Goal: Information Seeking & Learning: Learn about a topic

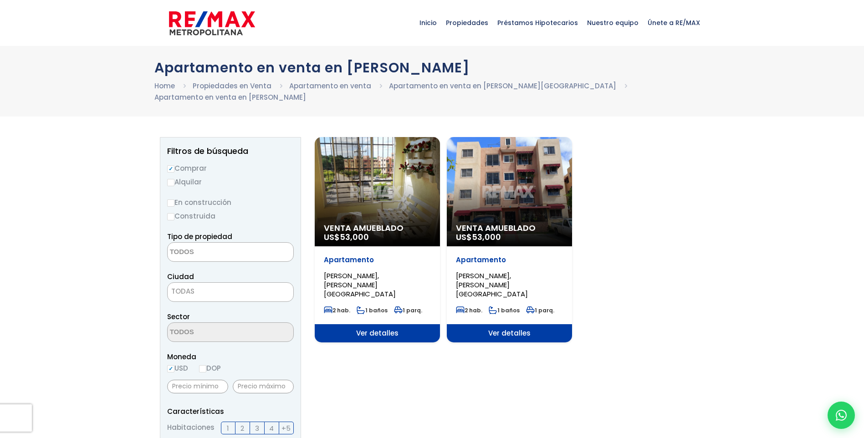
select select
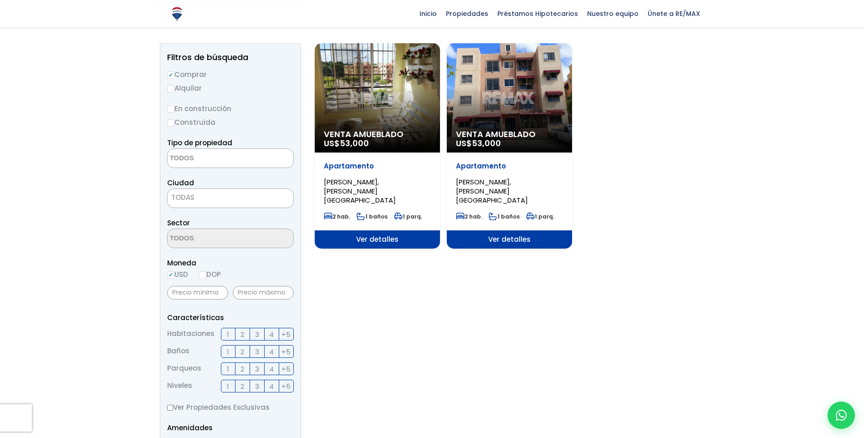
scroll to position [91, 0]
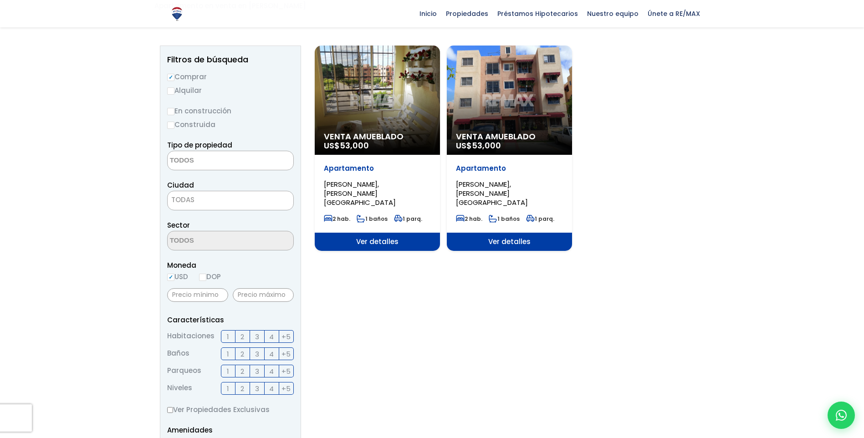
click at [509, 233] on span "Ver detalles" at bounding box center [509, 242] width 125 height 18
click at [497, 139] on span "Venta Amueblado" at bounding box center [509, 136] width 107 height 9
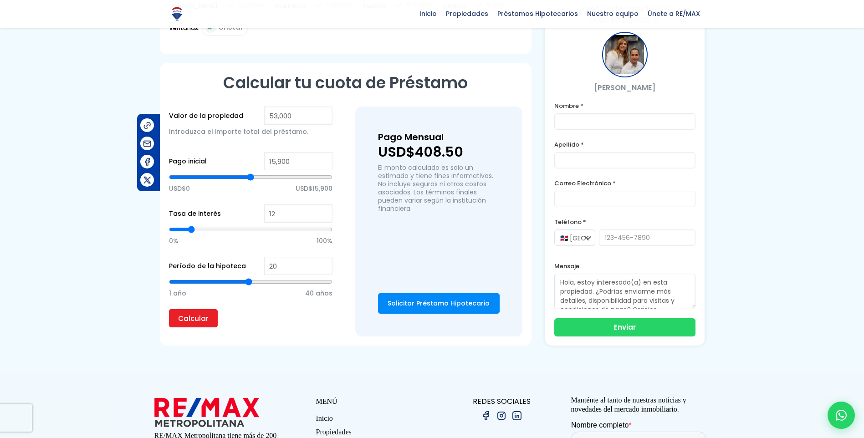
scroll to position [547, 0]
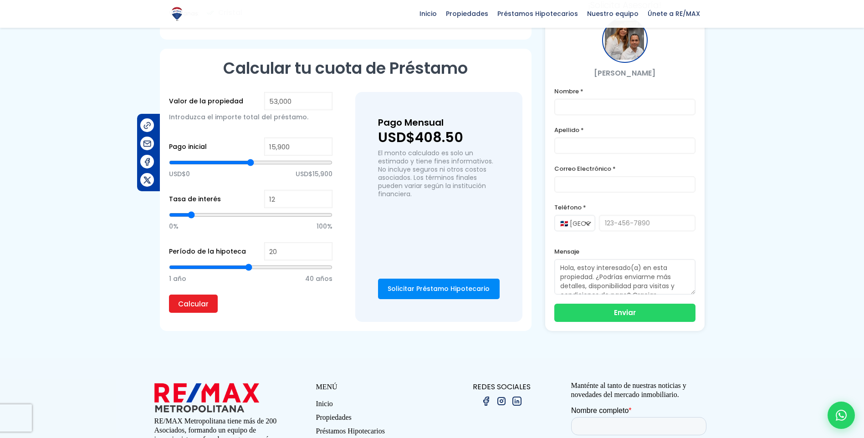
type input "21"
type input "22"
type input "23"
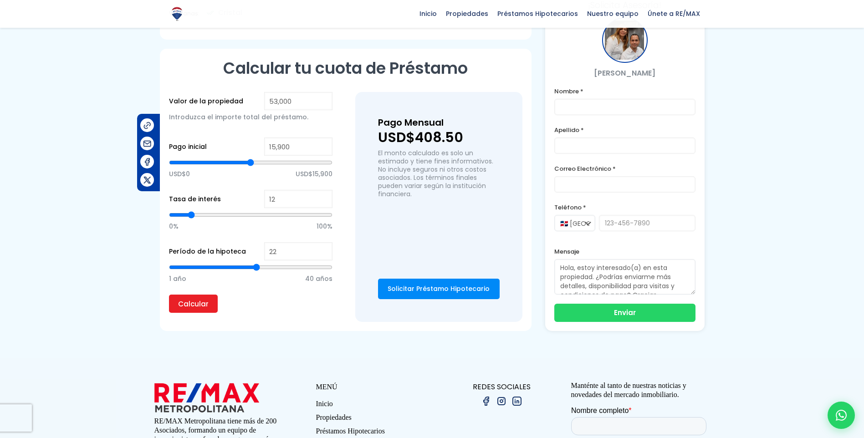
type input "23"
type input "24"
type input "25"
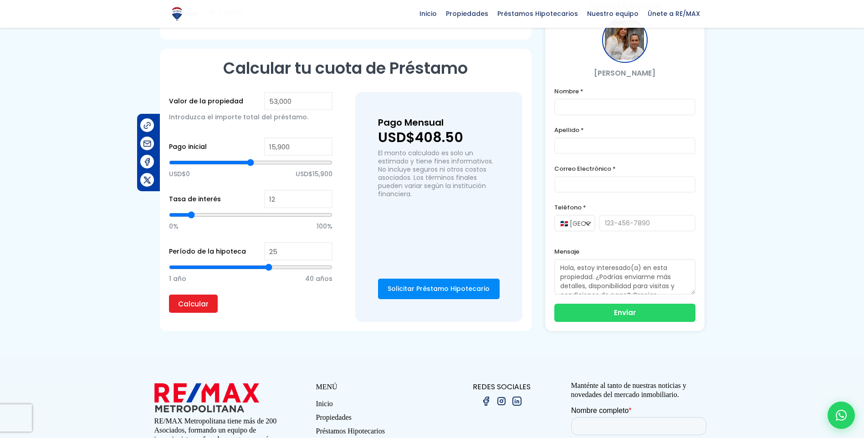
type input "26"
type input "27"
type input "28"
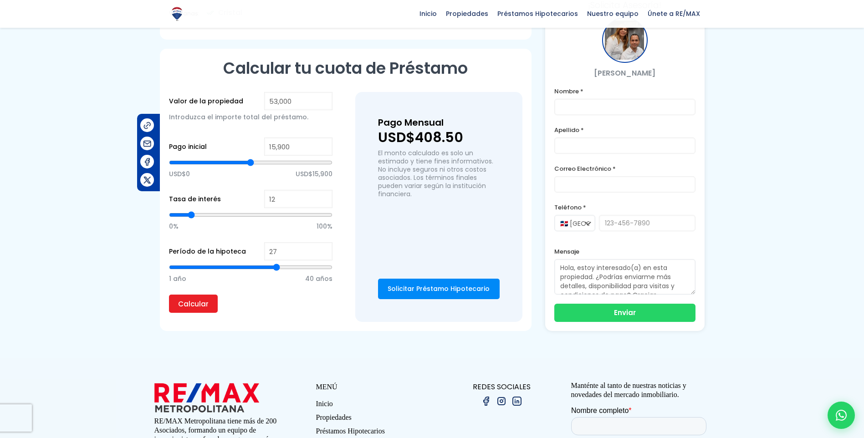
type input "28"
type input "29"
type input "30"
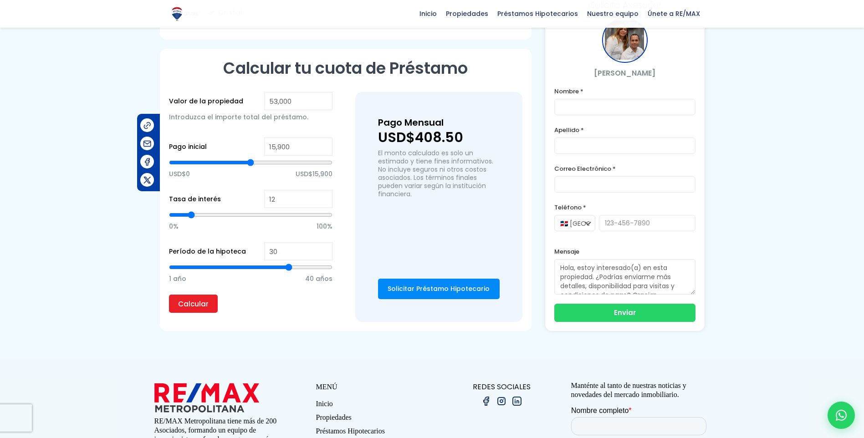
type input "31"
type input "32"
type input "33"
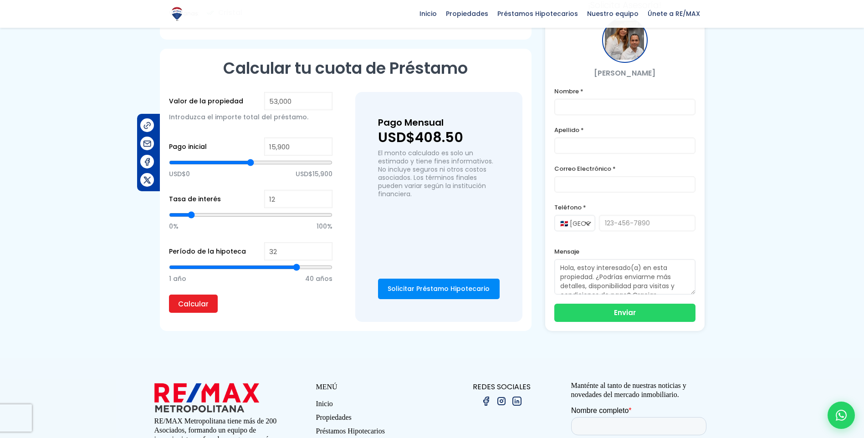
type input "33"
type input "34"
type input "35"
drag, startPoint x: 248, startPoint y: 265, endPoint x: 308, endPoint y: 271, distance: 60.5
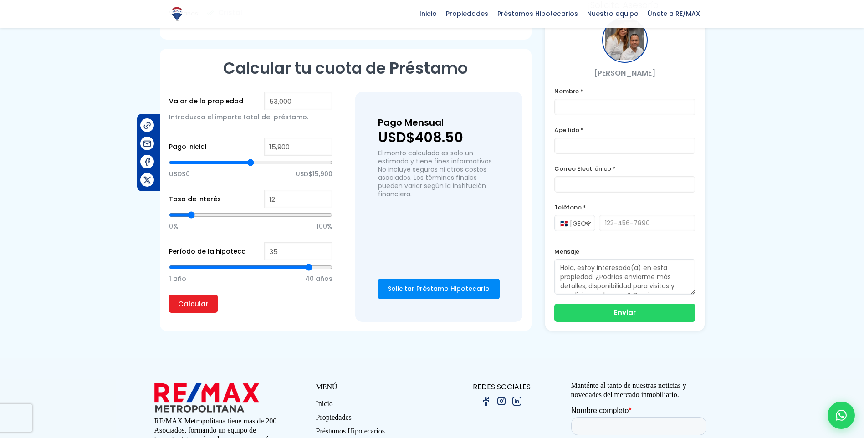
type input "35"
click at [308, 271] on input "range" at bounding box center [251, 267] width 164 height 9
click at [185, 301] on input "Calcular" at bounding box center [193, 304] width 49 height 18
type input "36"
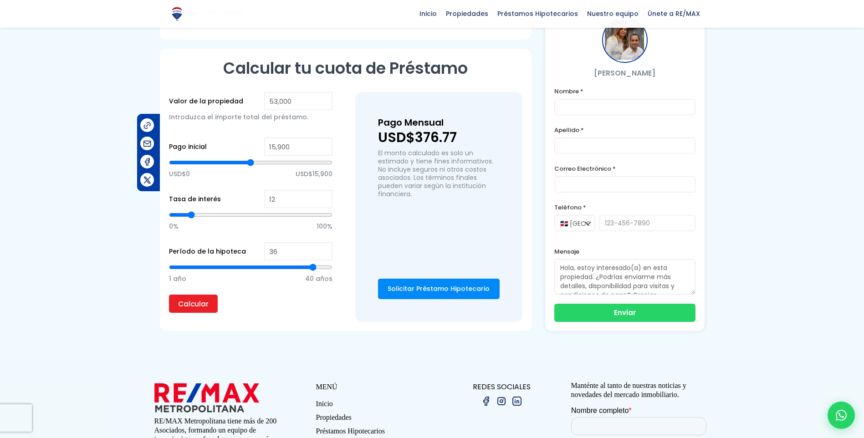
type input "37"
type input "38"
type input "39"
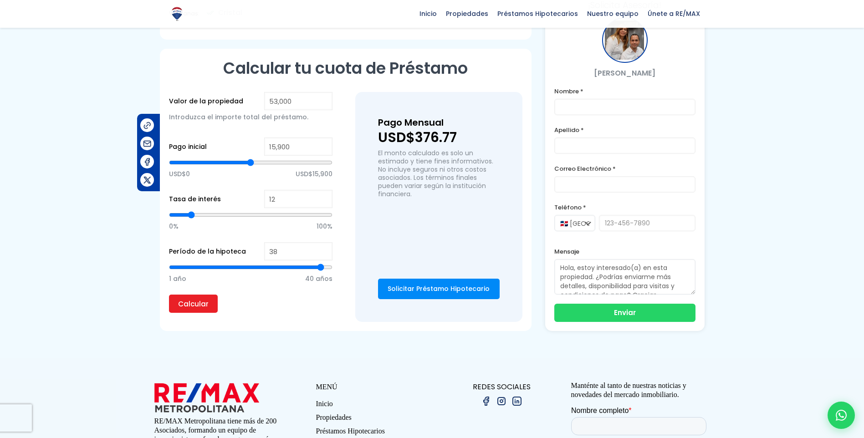
type input "39"
type input "40"
drag, startPoint x: 308, startPoint y: 268, endPoint x: 335, endPoint y: 270, distance: 27.4
type input "40"
click at [333, 270] on input "range" at bounding box center [251, 267] width 164 height 9
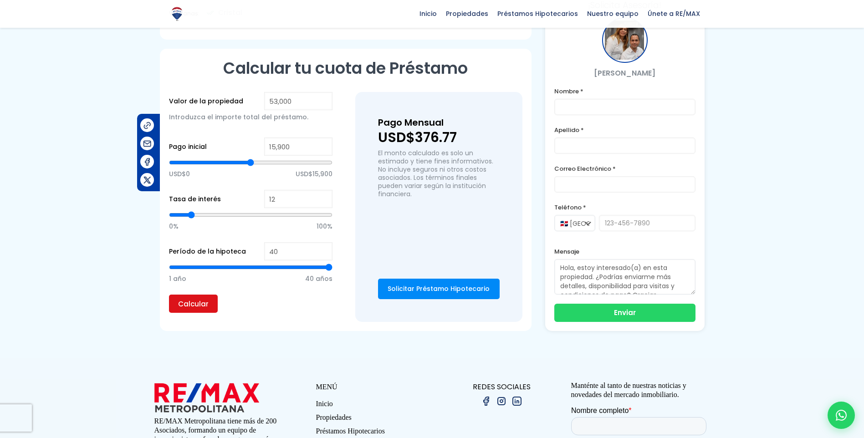
click at [199, 306] on input "Calcular" at bounding box center [193, 304] width 49 height 18
type input "32,961"
type input "32961"
click at [270, 164] on input "range" at bounding box center [251, 162] width 164 height 9
type input "48,863"
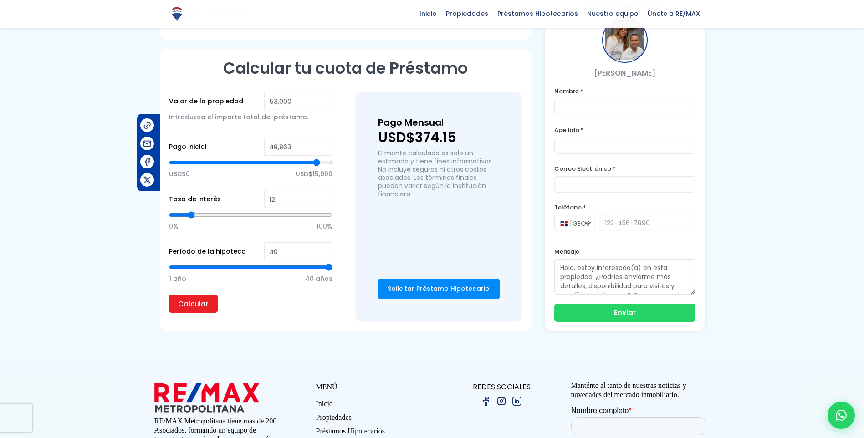
type input "48863"
click at [317, 164] on input "range" at bounding box center [251, 162] width 164 height 9
click at [189, 302] on input "Calcular" at bounding box center [193, 304] width 49 height 18
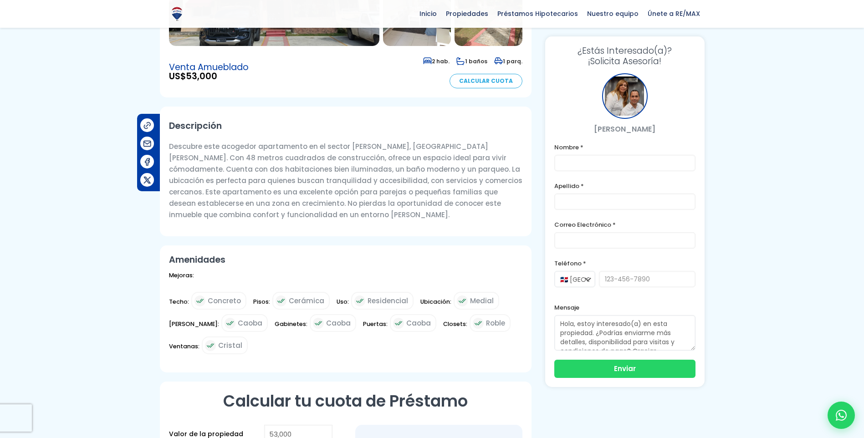
scroll to position [0, 0]
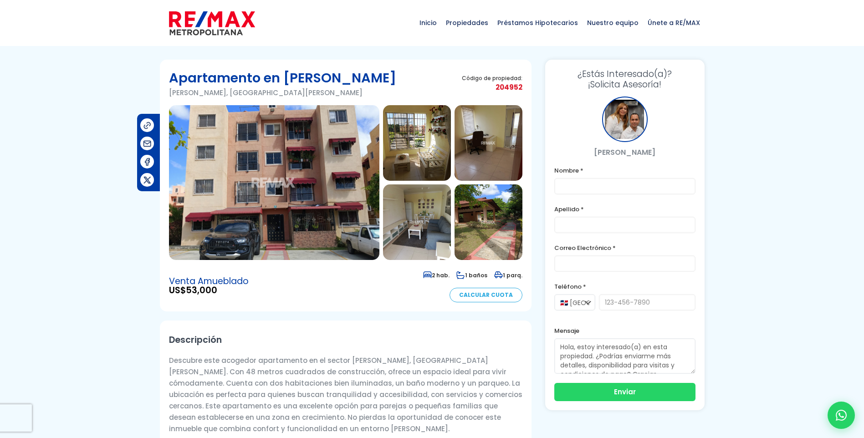
click at [201, 15] on img at bounding box center [212, 23] width 86 height 27
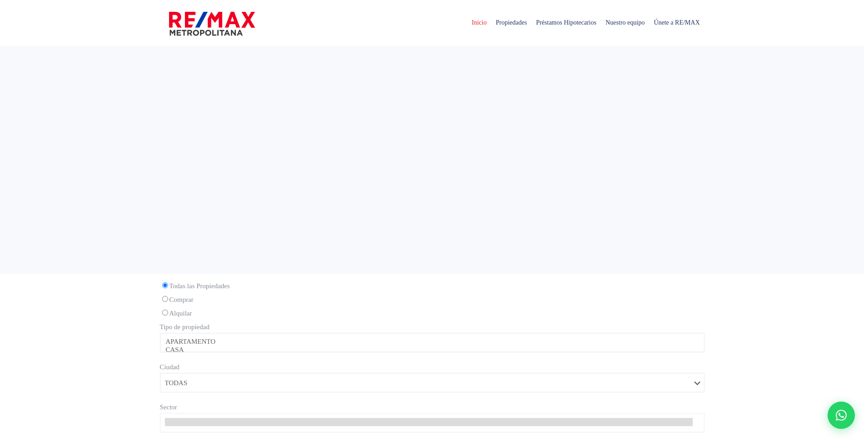
select select
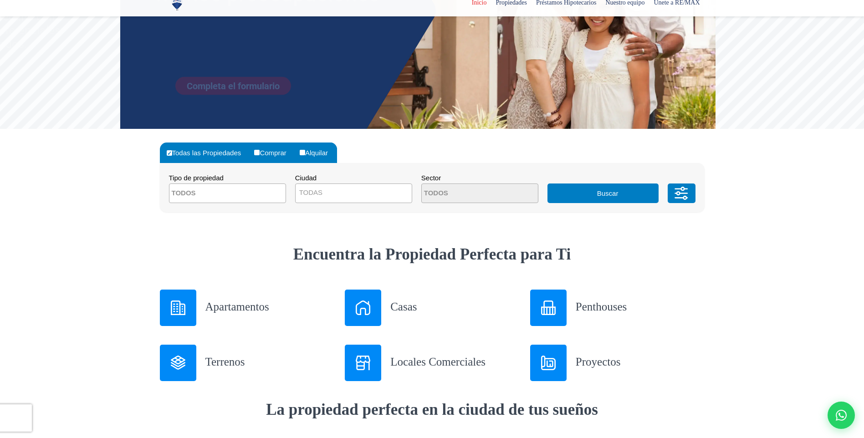
scroll to position [182, 0]
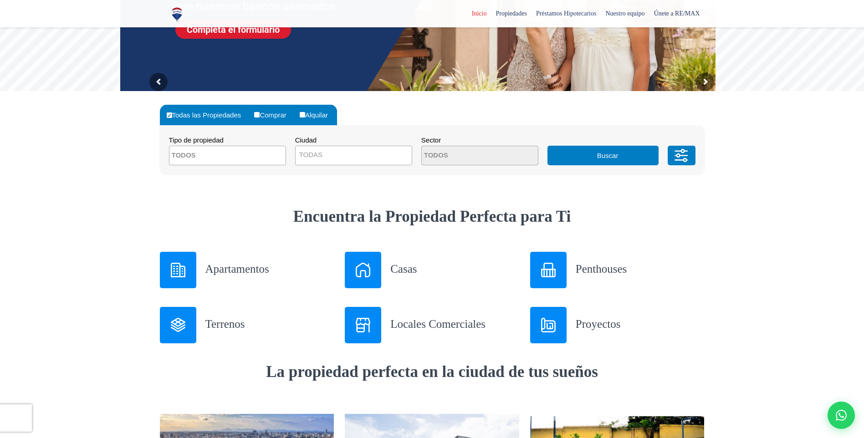
click at [219, 266] on h3 "Apartamentos" at bounding box center [269, 269] width 129 height 16
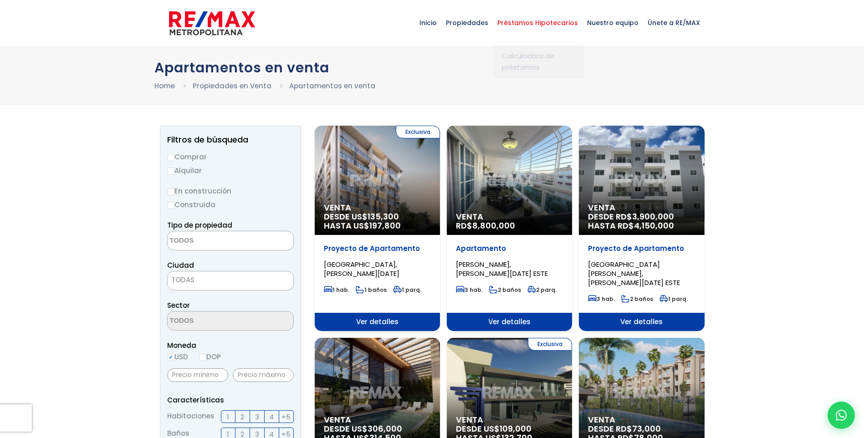
select select
click at [204, 360] on input "DOP" at bounding box center [202, 357] width 7 height 7
radio input "true"
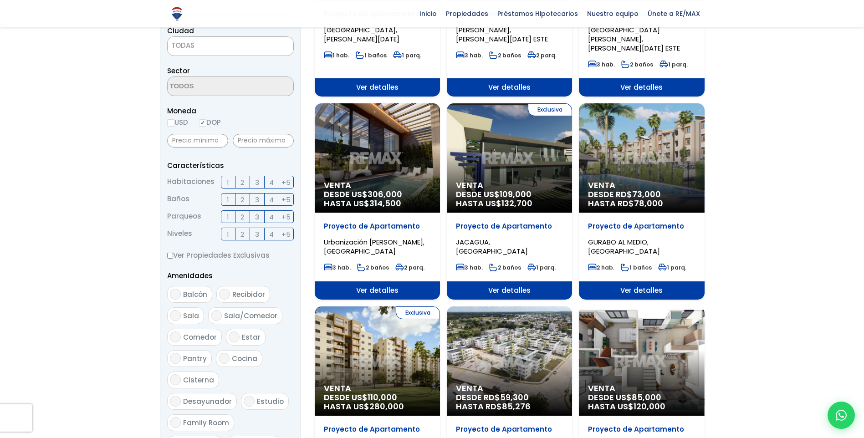
scroll to position [410, 0]
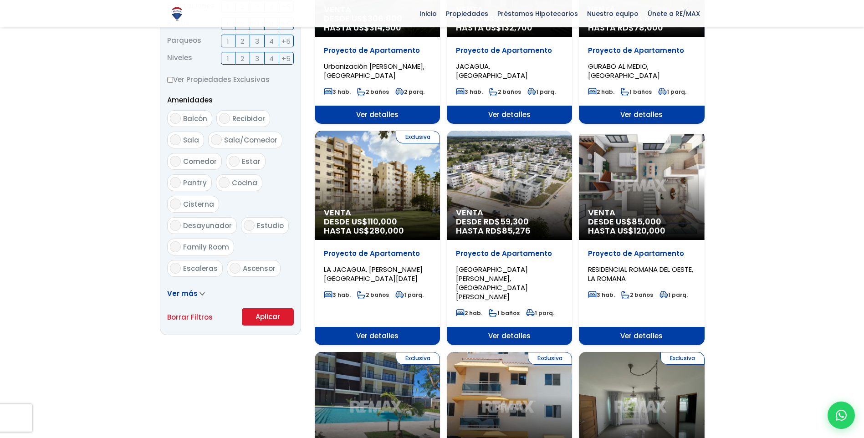
click at [277, 316] on button "Aplicar" at bounding box center [268, 316] width 52 height 17
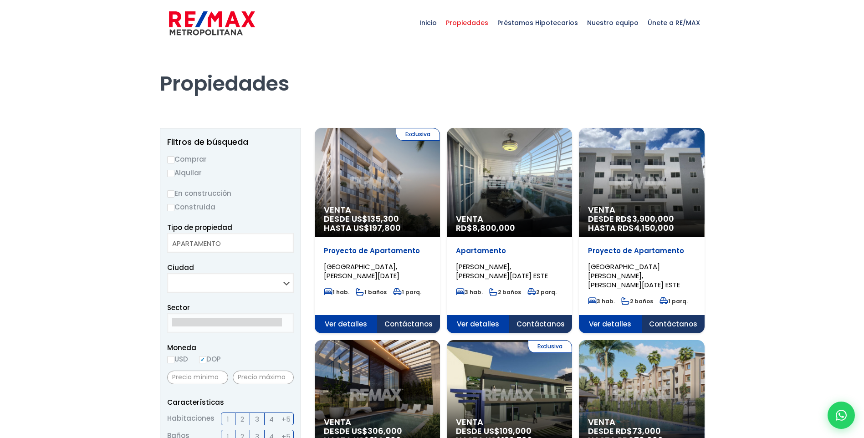
select select
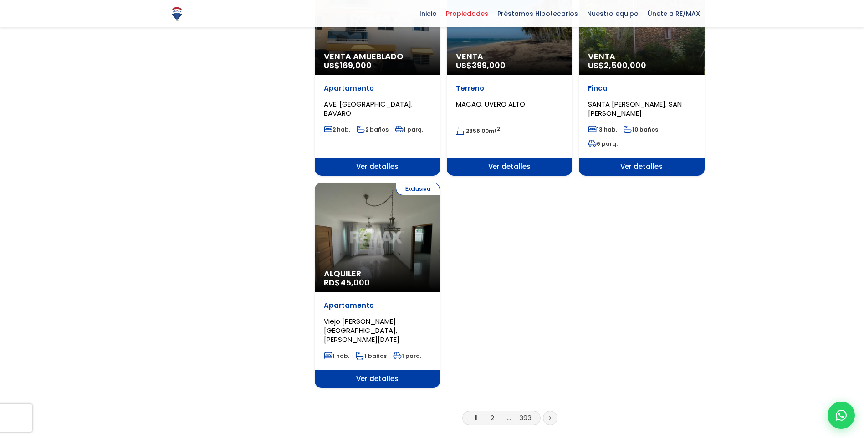
scroll to position [1048, 0]
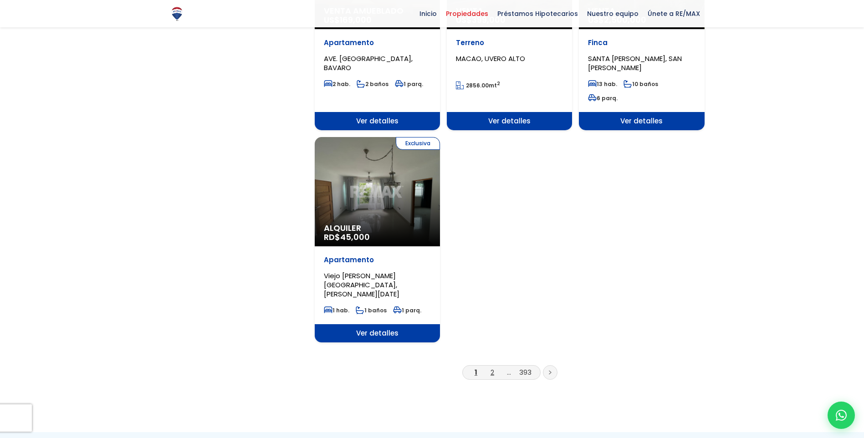
click at [492, 368] on link "2" at bounding box center [493, 373] width 4 height 10
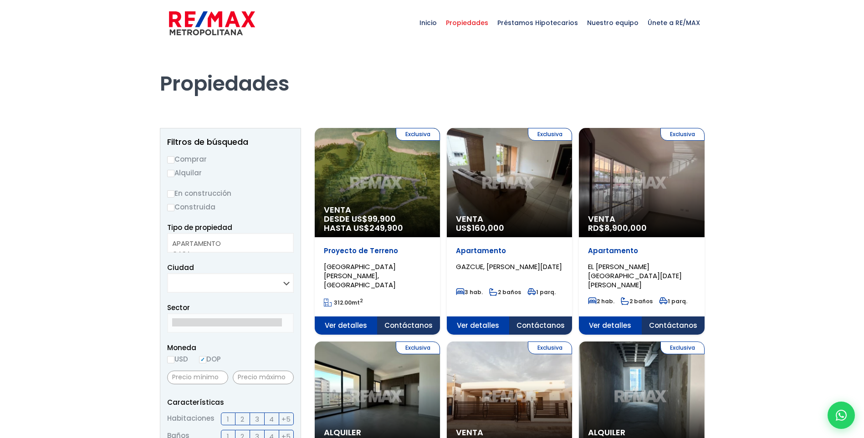
select select
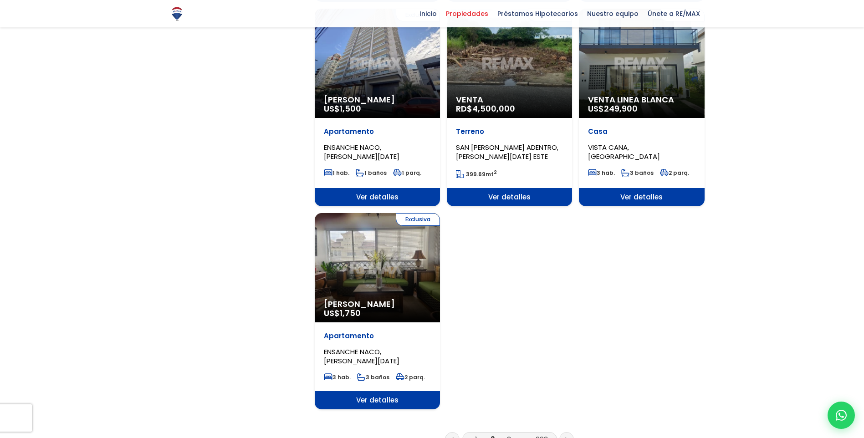
scroll to position [1002, 0]
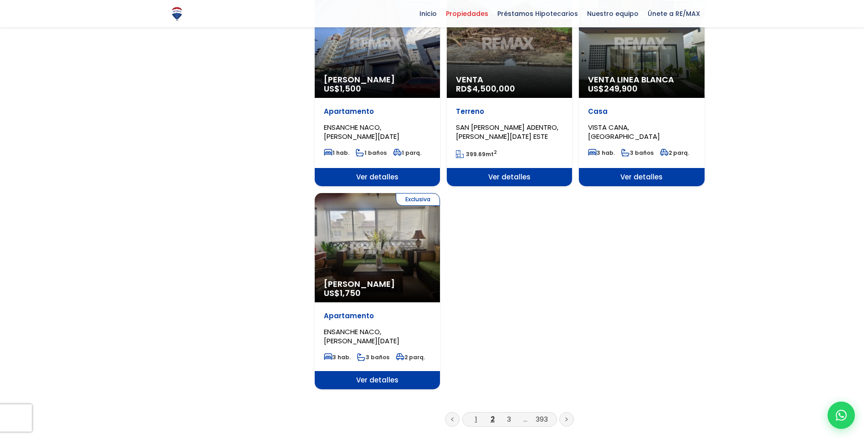
click at [475, 415] on link "1" at bounding box center [476, 420] width 2 height 10
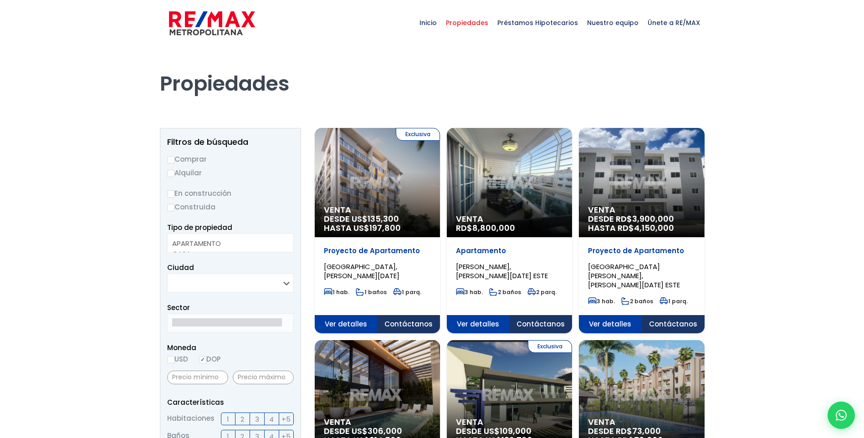
select select
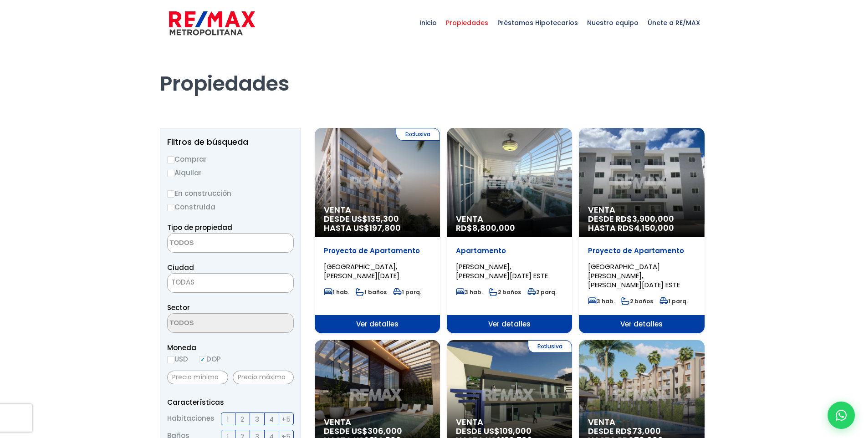
click at [641, 315] on span "Ver detalles" at bounding box center [641, 324] width 125 height 18
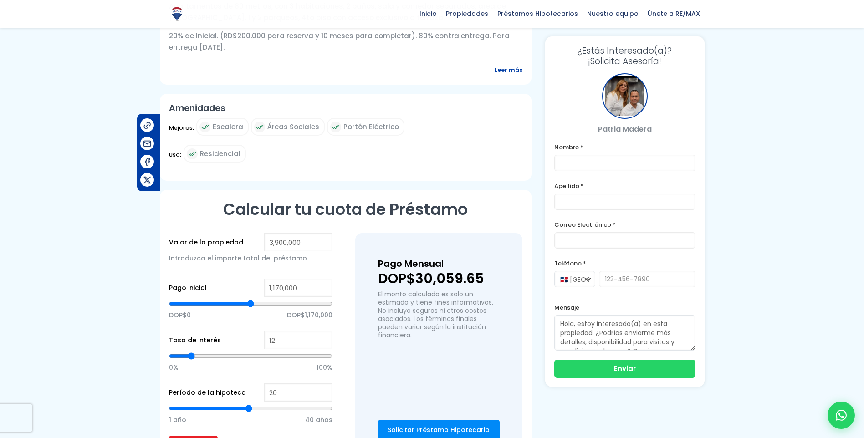
scroll to position [501, 0]
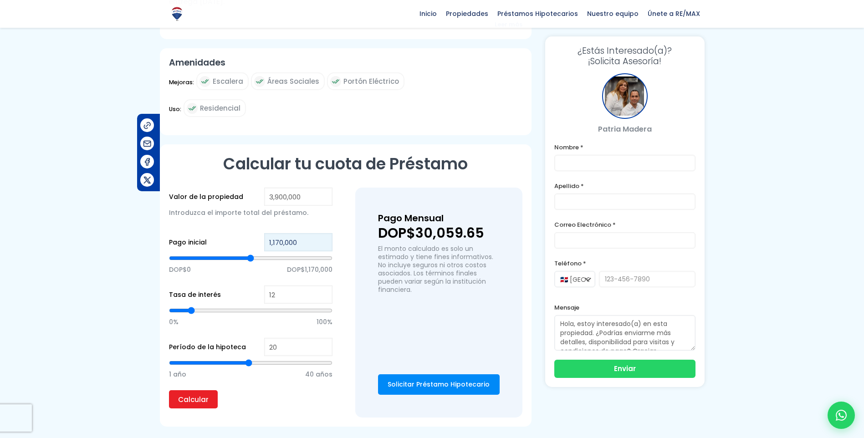
drag, startPoint x: 301, startPoint y: 212, endPoint x: 260, endPoint y: 211, distance: 40.6
click at [260, 233] on div "Pago inicial 1,170,000 DOP$0 DOP$1,170,000" at bounding box center [251, 259] width 164 height 52
type input "3"
type input "30"
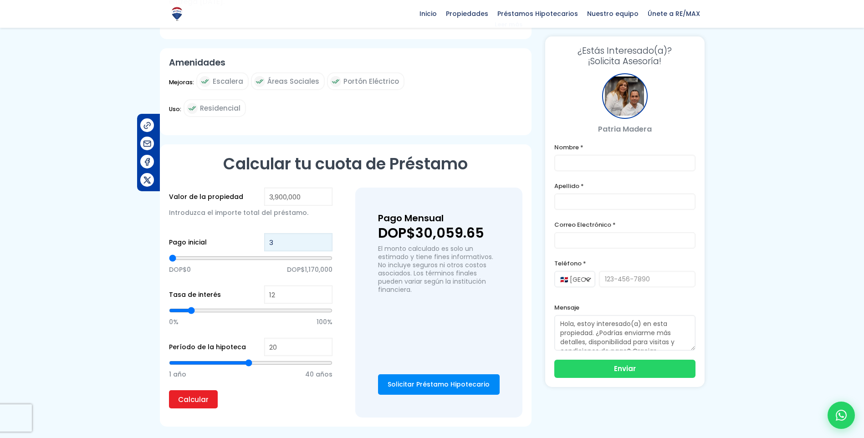
type input "30"
type input "300"
type input "3,000"
type input "3000"
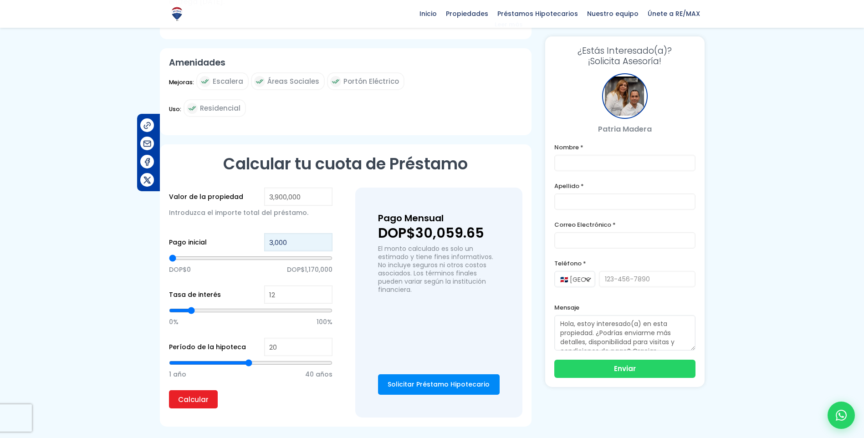
type input "30,000"
type input "30000"
type input "300,000"
type input "300000"
click at [344, 275] on div "Valor de la propiedad 3,900,000 Introduzca el importe total del préstamo. Pago …" at bounding box center [346, 303] width 354 height 230
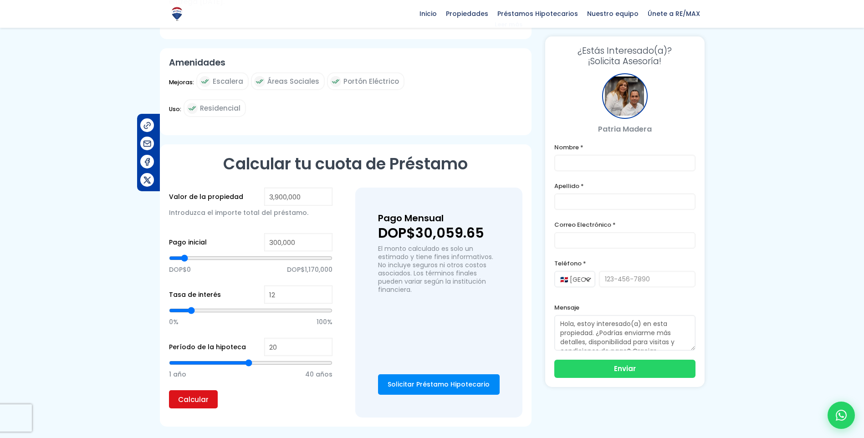
click at [196, 390] on input "Calcular" at bounding box center [193, 399] width 49 height 18
click at [297, 233] on input "300,000" at bounding box center [298, 242] width 68 height 18
drag, startPoint x: 272, startPoint y: 211, endPoint x: 263, endPoint y: 212, distance: 9.2
click at [263, 233] on div "Pago inicial 300,000 DOP$0 DOP$1,170,000" at bounding box center [251, 259] width 164 height 52
type input "500,000"
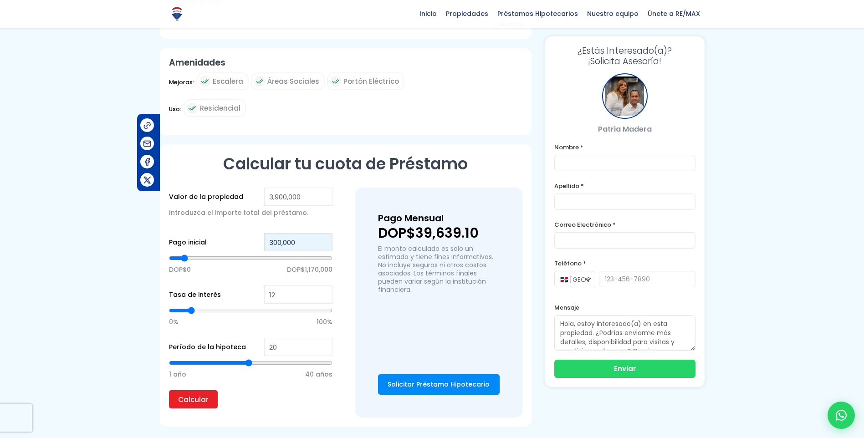
type input "500000"
type input "500,000"
click at [181, 390] on input "Calcular" at bounding box center [193, 399] width 49 height 18
type input "21"
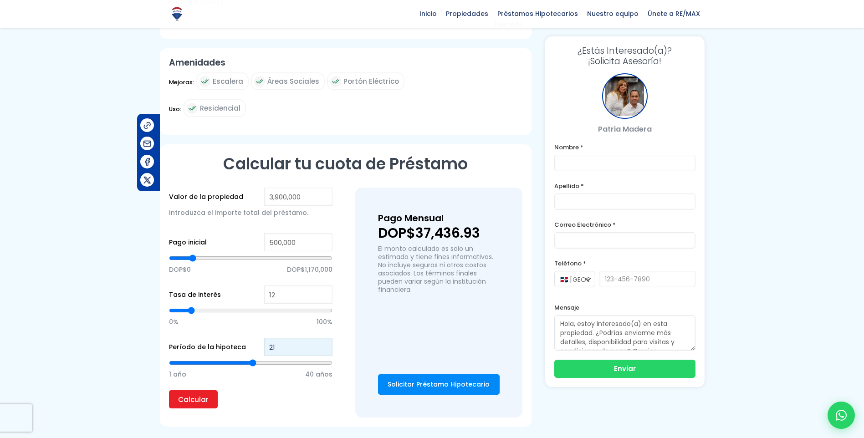
click at [324, 338] on input "21" at bounding box center [298, 347] width 68 height 18
type input "22"
click at [324, 338] on input "22" at bounding box center [298, 347] width 68 height 18
type input "23"
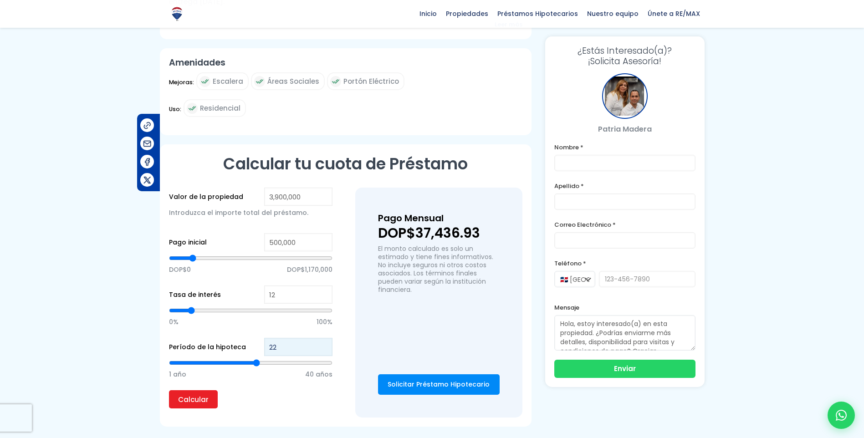
type input "23"
click at [324, 338] on input "23" at bounding box center [298, 347] width 68 height 18
type input "24"
click at [324, 338] on input "24" at bounding box center [298, 347] width 68 height 18
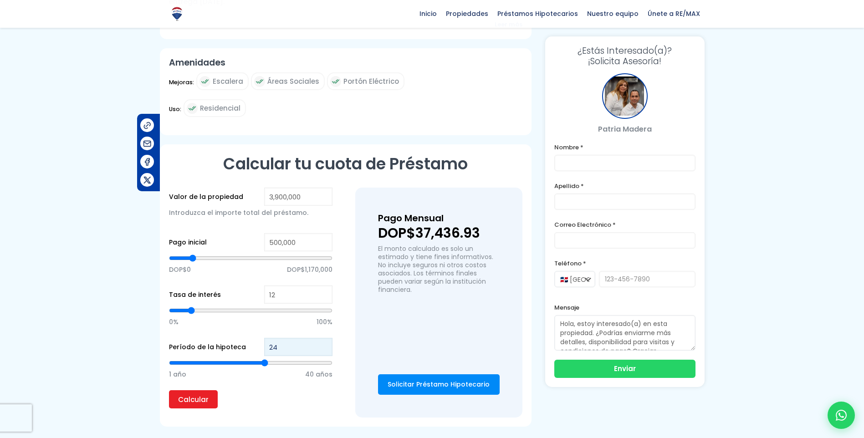
type input "25"
click at [324, 338] on input "25" at bounding box center [298, 347] width 68 height 18
type input "26"
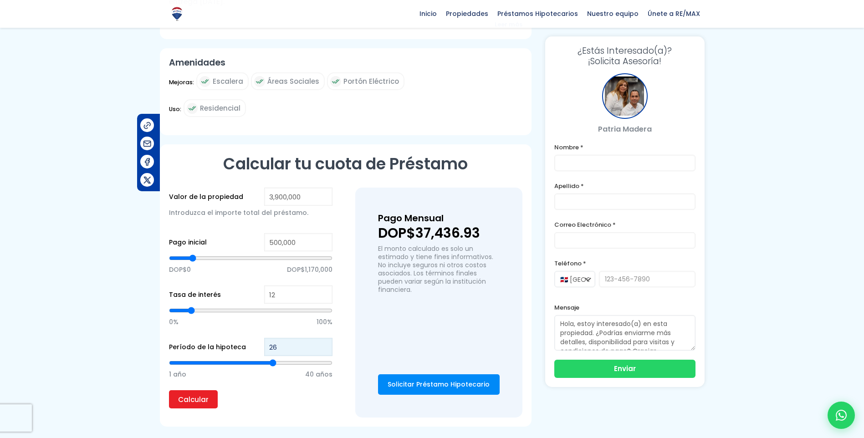
click at [324, 338] on input "26" at bounding box center [298, 347] width 68 height 18
type input "27"
click at [324, 338] on input "27" at bounding box center [298, 347] width 68 height 18
type input "28"
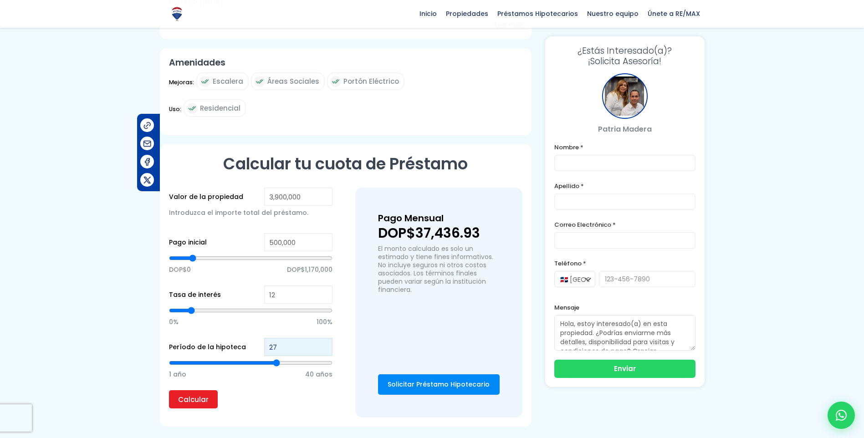
type input "28"
click at [324, 338] on input "28" at bounding box center [298, 347] width 68 height 18
type input "29"
click at [324, 338] on input "29" at bounding box center [298, 347] width 68 height 18
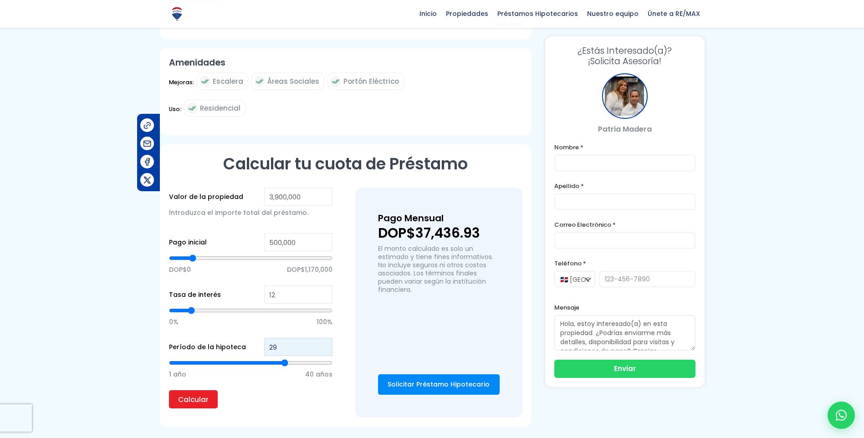
type input "30"
click at [324, 338] on input "30" at bounding box center [298, 347] width 68 height 18
click at [199, 390] on input "Calcular" at bounding box center [193, 399] width 49 height 18
type input "31"
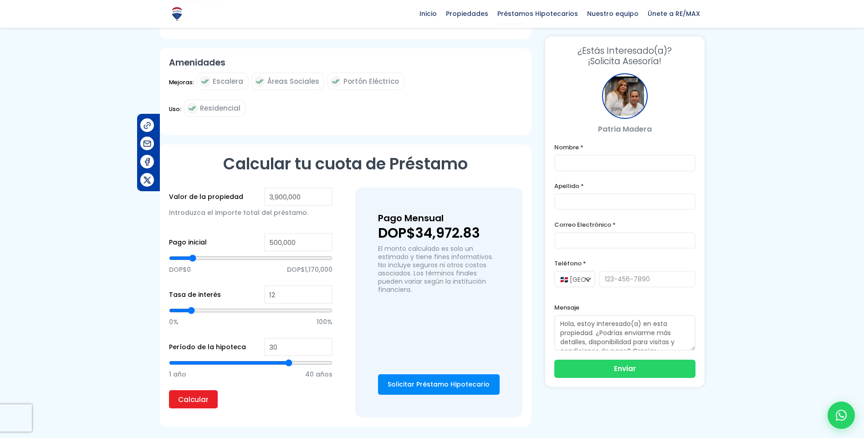
type input "31"
type input "32"
type input "33"
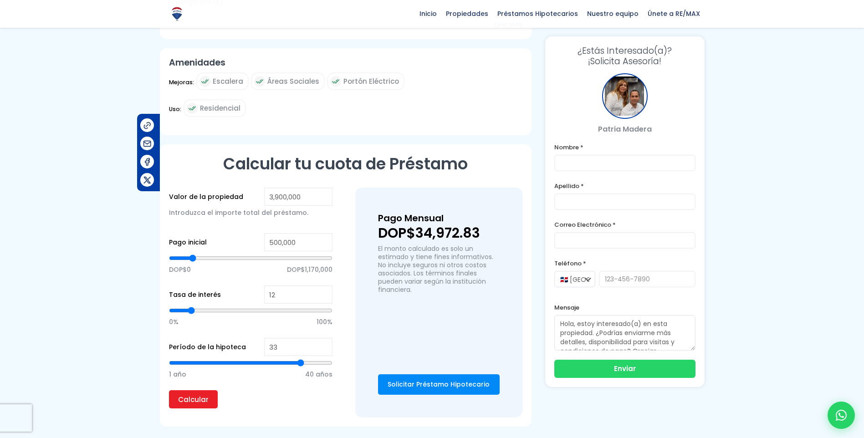
type input "34"
type input "35"
type input "36"
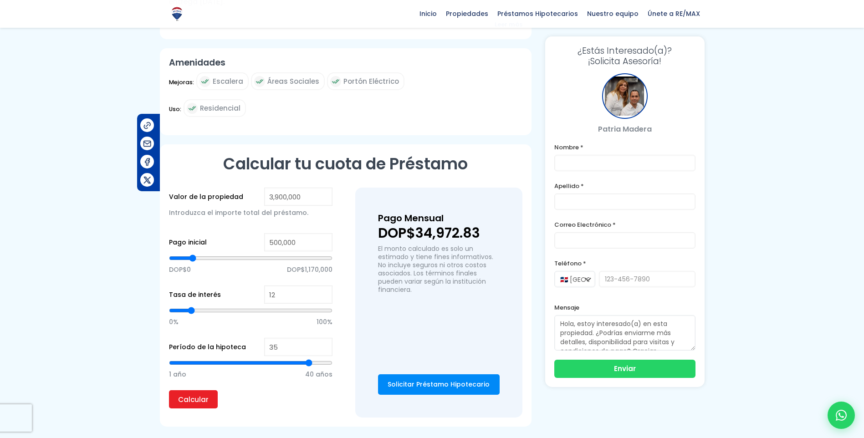
type input "36"
type input "37"
type input "38"
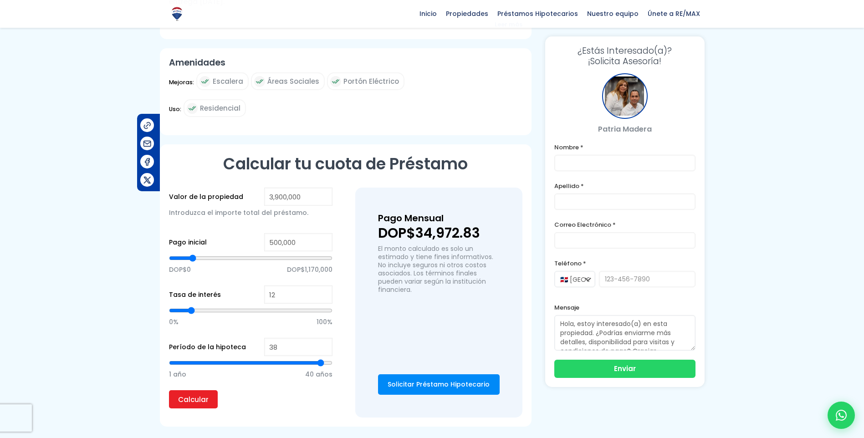
type input "39"
type input "40"
drag, startPoint x: 290, startPoint y: 336, endPoint x: 340, endPoint y: 340, distance: 49.9
type input "40"
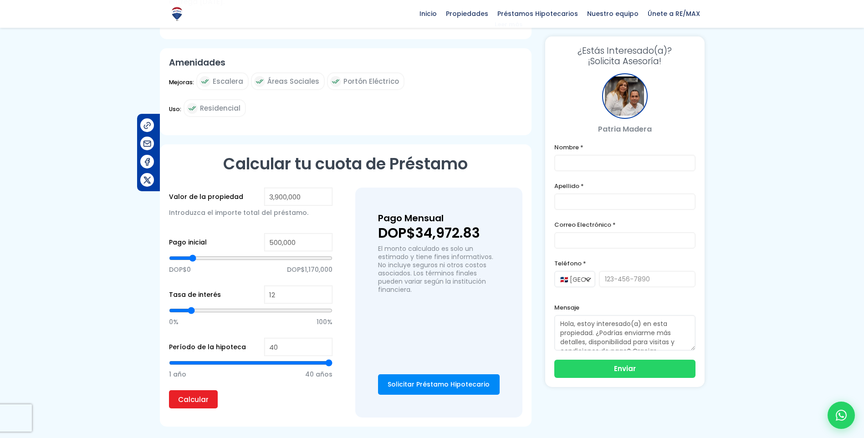
click at [333, 359] on input "range" at bounding box center [251, 363] width 164 height 9
click at [184, 390] on input "Calcular" at bounding box center [193, 399] width 49 height 18
click at [197, 390] on input "Calcular" at bounding box center [193, 399] width 49 height 18
type input "31"
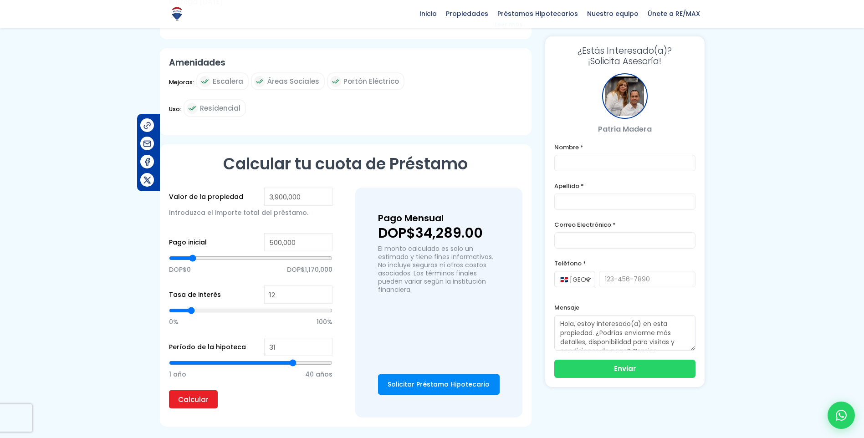
click at [294, 359] on input "range" at bounding box center [251, 363] width 164 height 9
click at [201, 390] on input "Calcular" at bounding box center [193, 399] width 49 height 18
type input "21"
click at [252, 359] on input "range" at bounding box center [251, 363] width 164 height 9
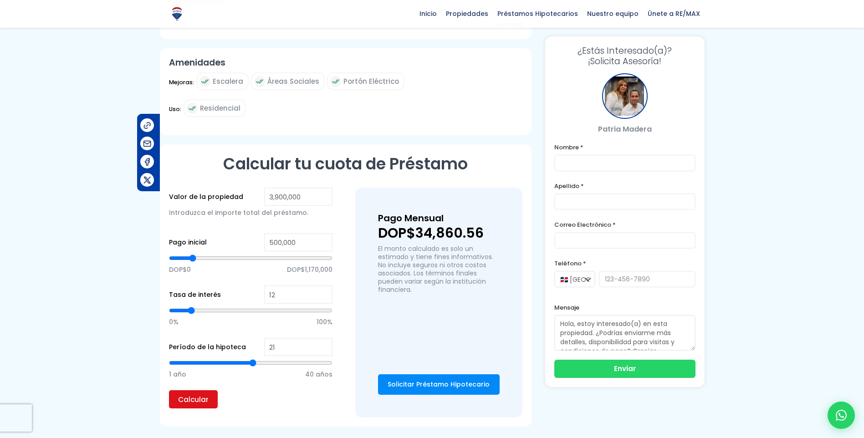
click at [186, 390] on input "Calcular" at bounding box center [193, 399] width 49 height 18
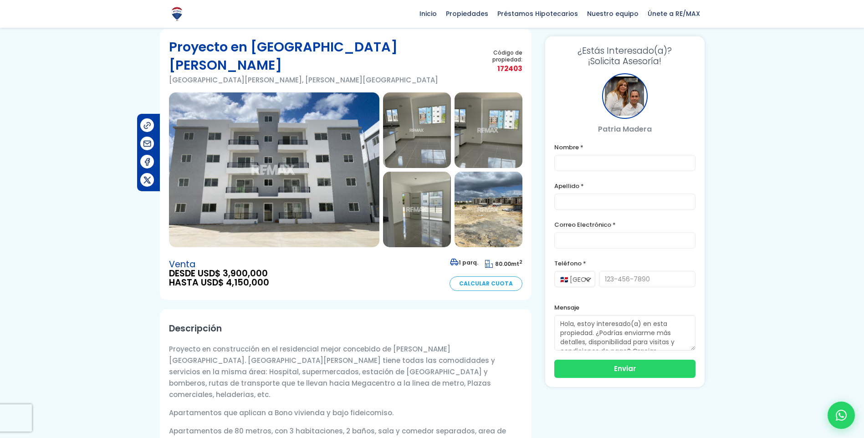
scroll to position [0, 0]
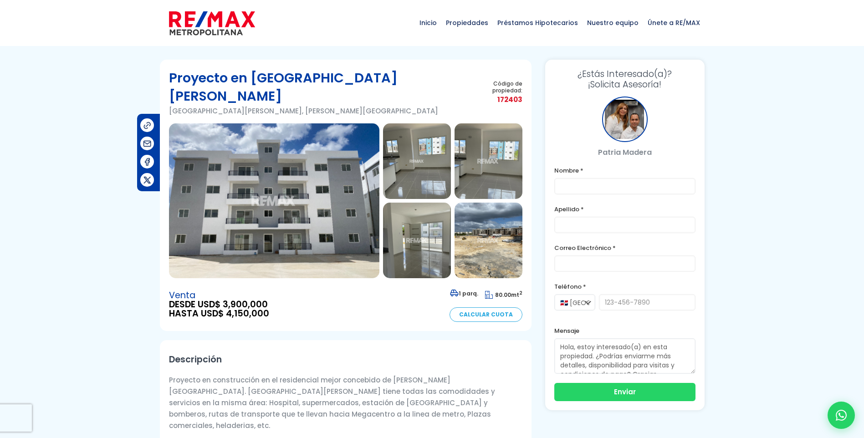
click at [500, 215] on img at bounding box center [489, 241] width 68 height 76
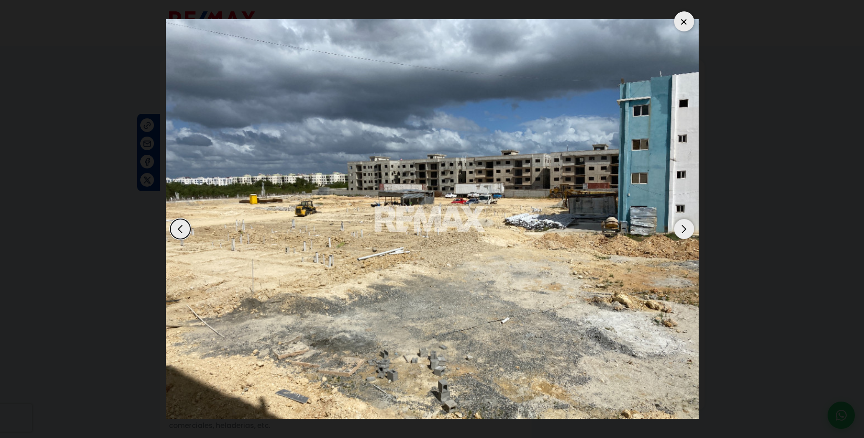
click at [681, 227] on div "Next slide" at bounding box center [684, 229] width 20 height 20
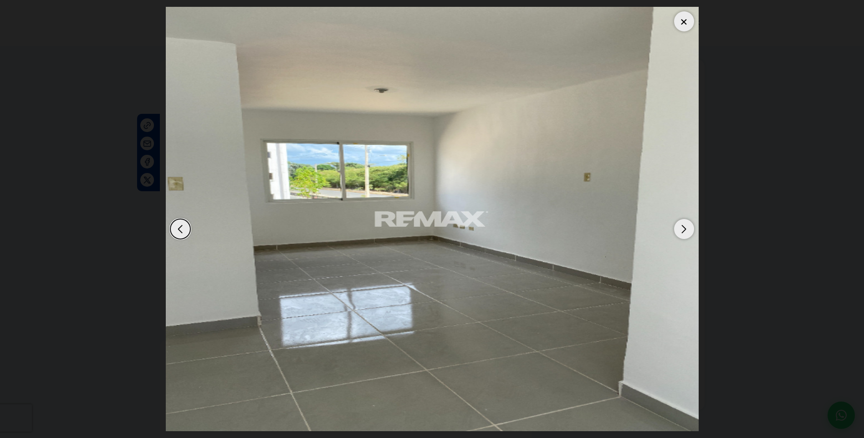
click at [681, 227] on div "Next slide" at bounding box center [684, 229] width 20 height 20
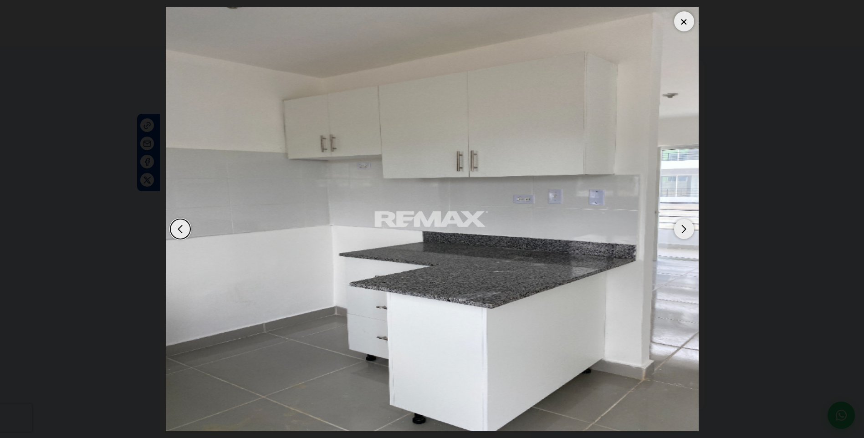
click at [681, 227] on div "Next slide" at bounding box center [684, 229] width 20 height 20
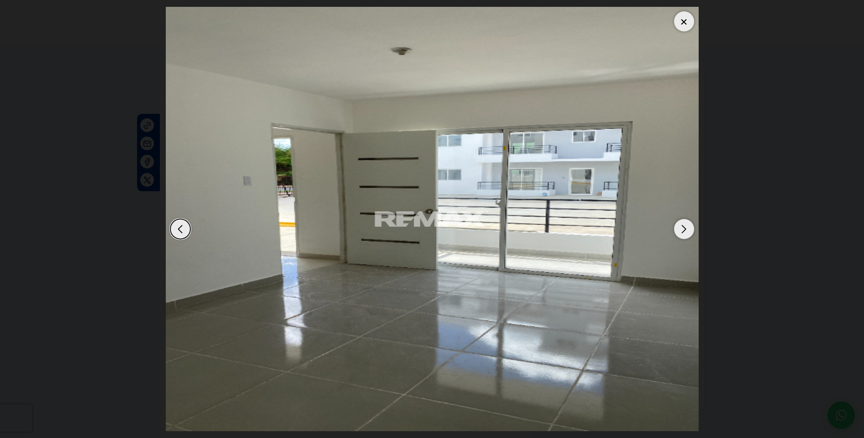
click at [681, 227] on div "Next slide" at bounding box center [684, 229] width 20 height 20
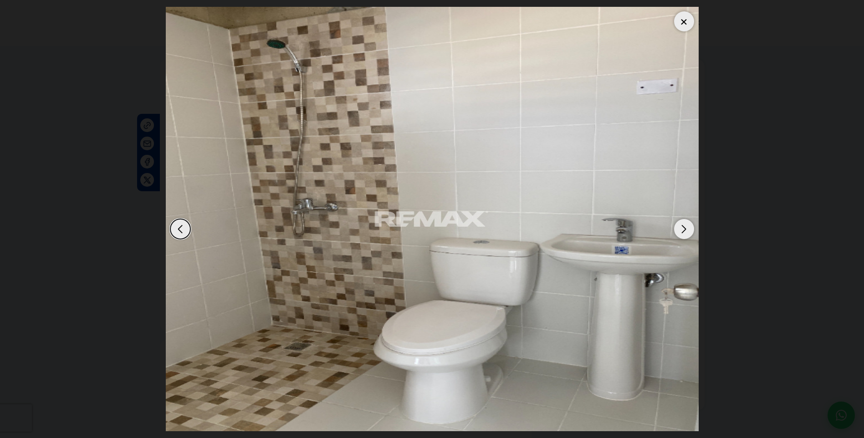
click at [681, 227] on div "Next slide" at bounding box center [684, 229] width 20 height 20
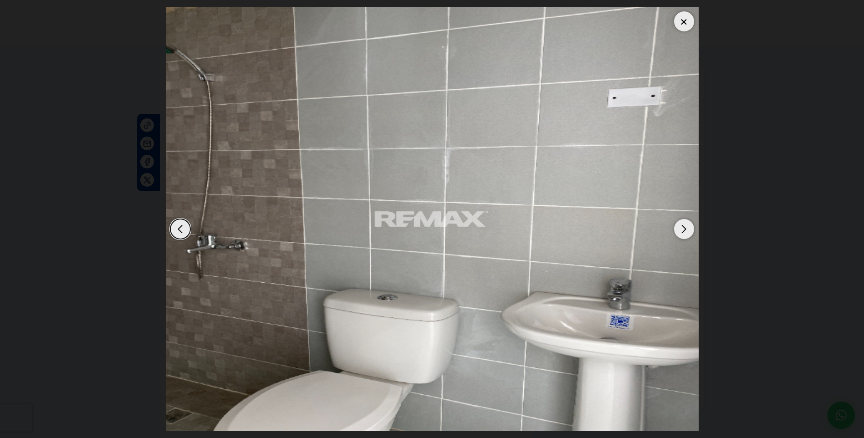
click at [681, 227] on div "Next slide" at bounding box center [684, 229] width 20 height 20
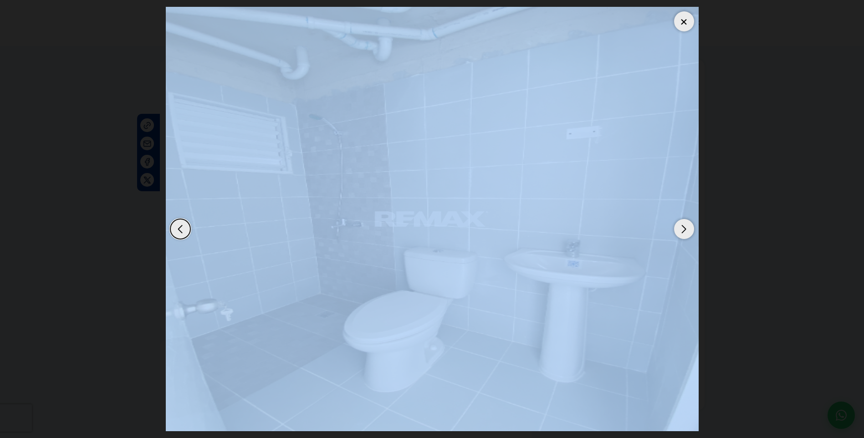
click at [681, 227] on div "Next slide" at bounding box center [684, 229] width 20 height 20
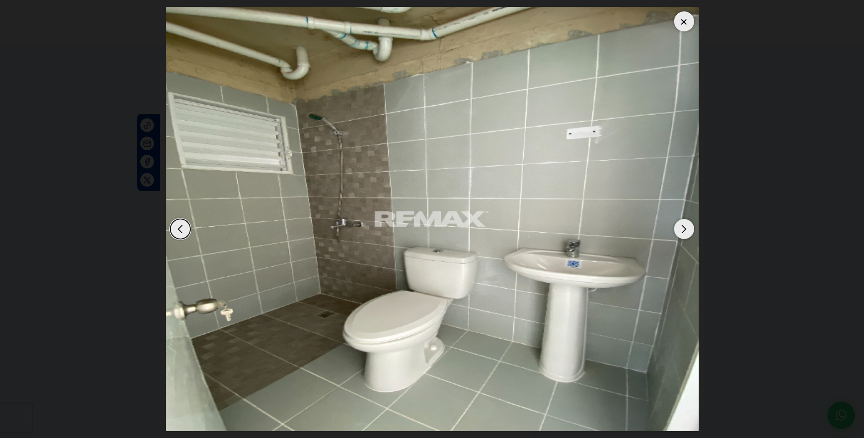
click at [681, 227] on div "Next slide" at bounding box center [684, 229] width 20 height 20
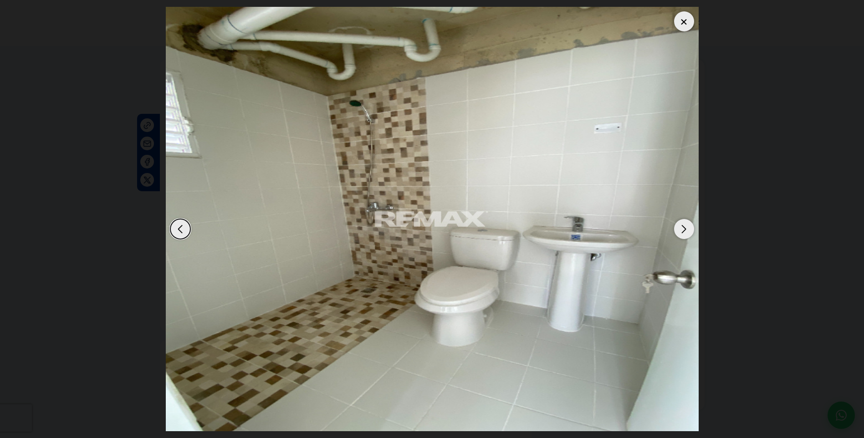
click at [681, 227] on div "Next slide" at bounding box center [684, 229] width 20 height 20
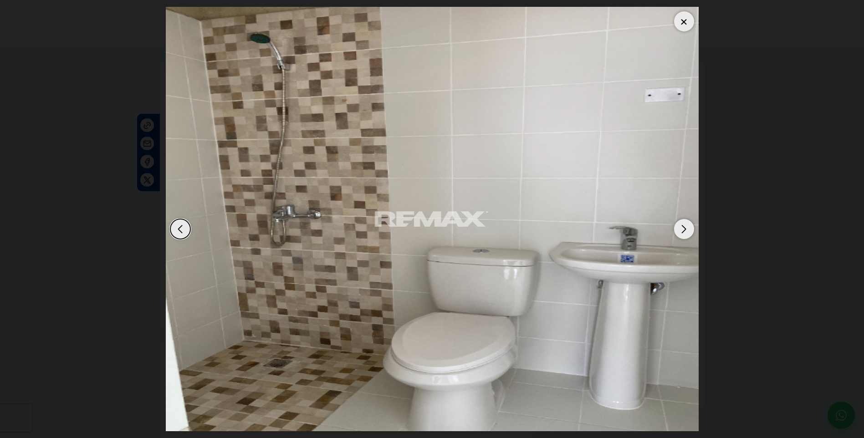
click at [681, 227] on div "Next slide" at bounding box center [684, 229] width 20 height 20
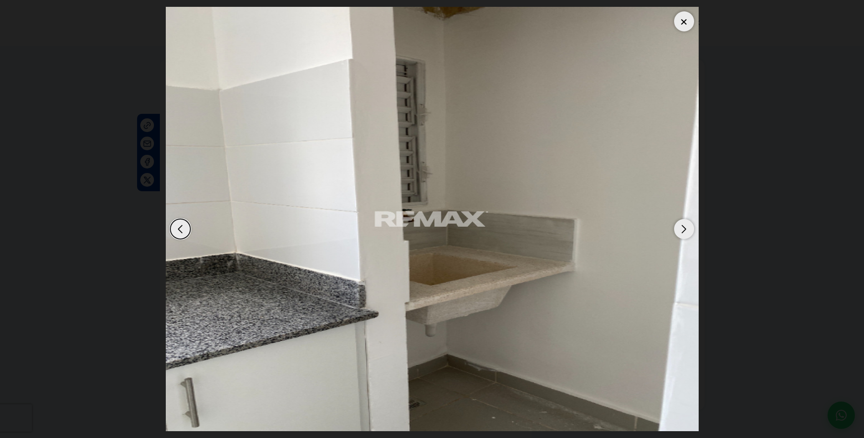
click at [682, 20] on div at bounding box center [684, 21] width 20 height 20
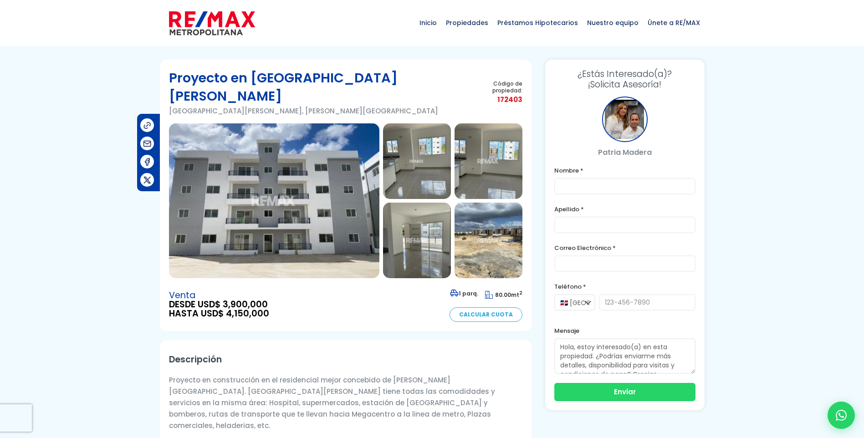
click at [498, 228] on img at bounding box center [489, 241] width 68 height 76
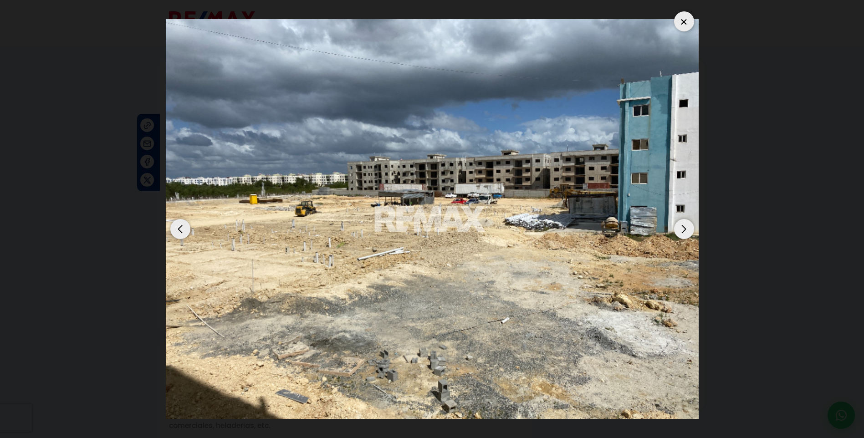
click at [706, 232] on dialog at bounding box center [432, 219] width 547 height 438
click at [687, 20] on div at bounding box center [684, 21] width 20 height 20
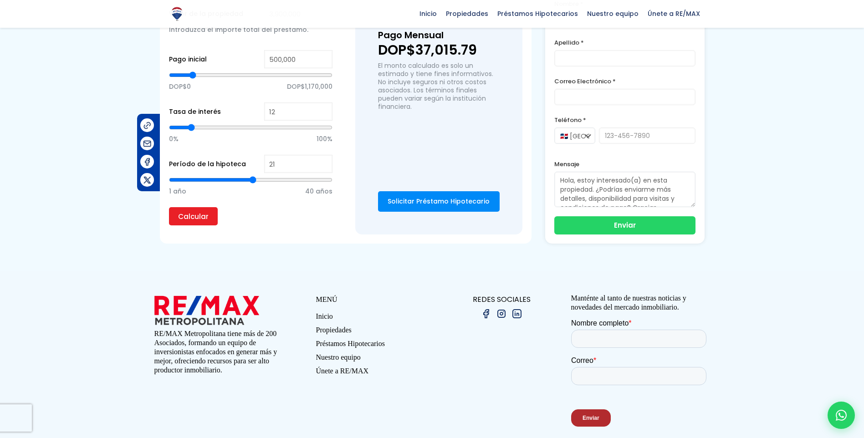
scroll to position [690, 0]
